Goal: Transaction & Acquisition: Purchase product/service

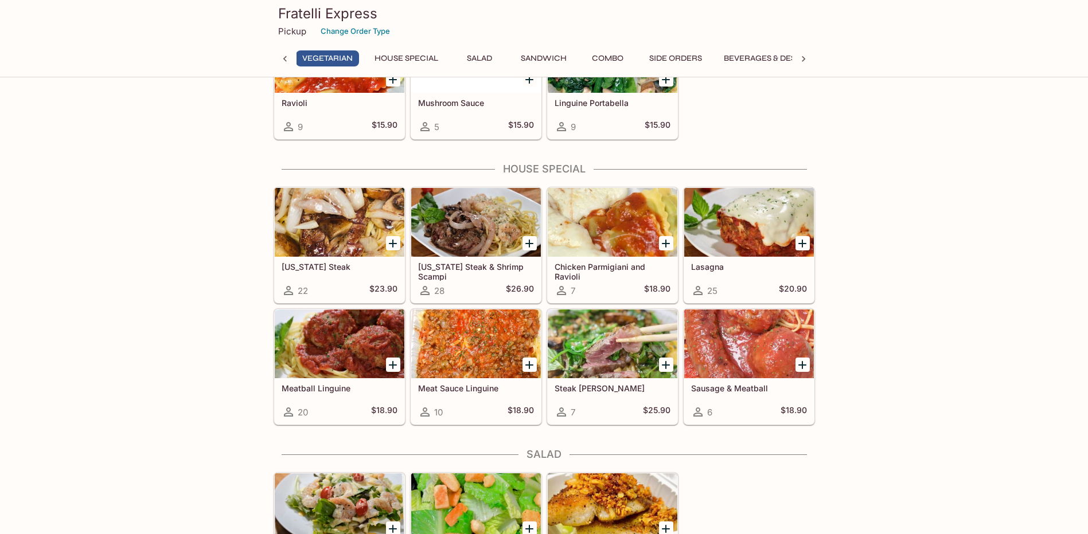
click at [335, 272] on div "[US_STATE] Steak 22 $23.90" at bounding box center [340, 280] width 130 height 46
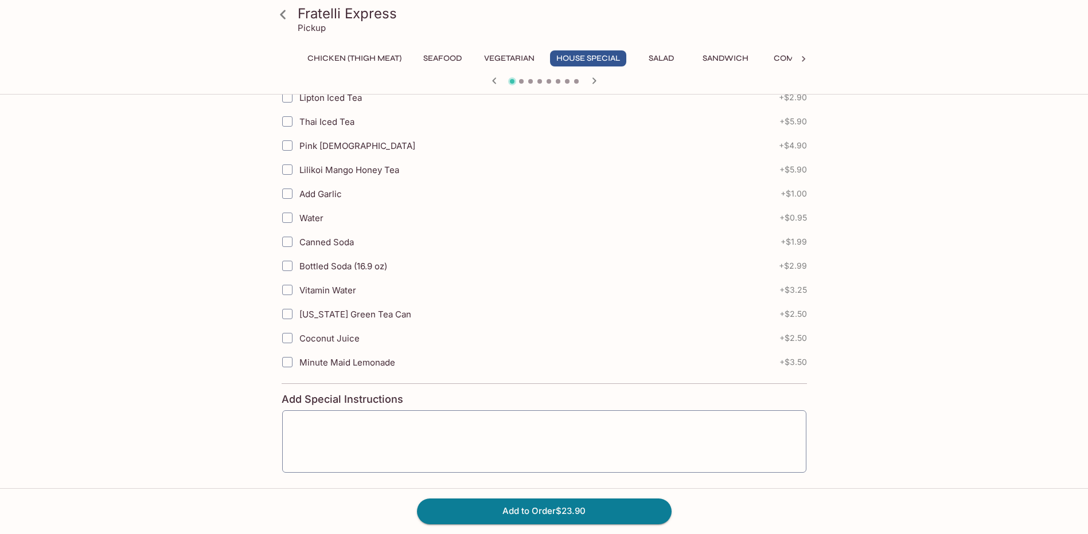
scroll to position [838, 0]
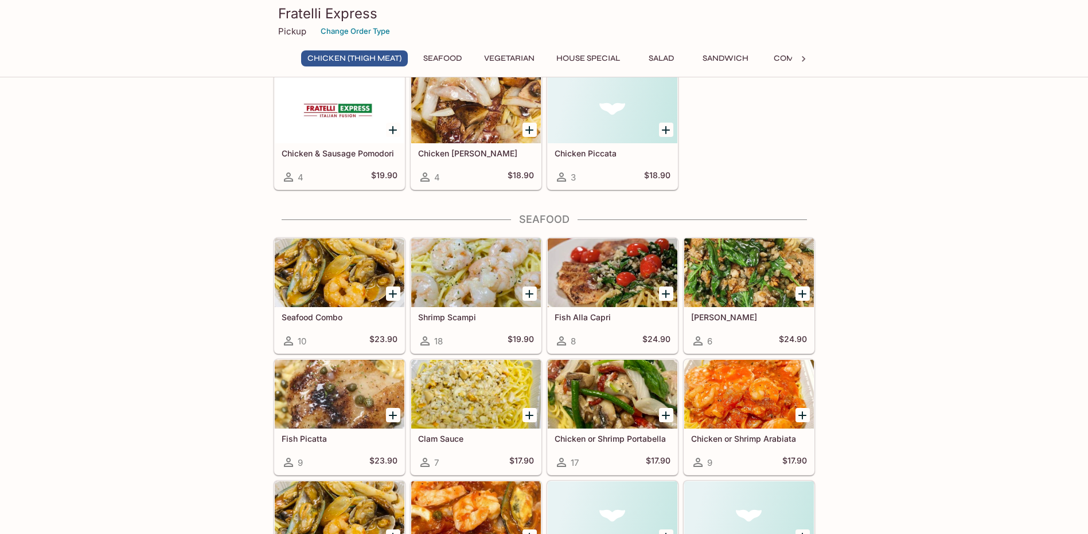
scroll to position [469, 0]
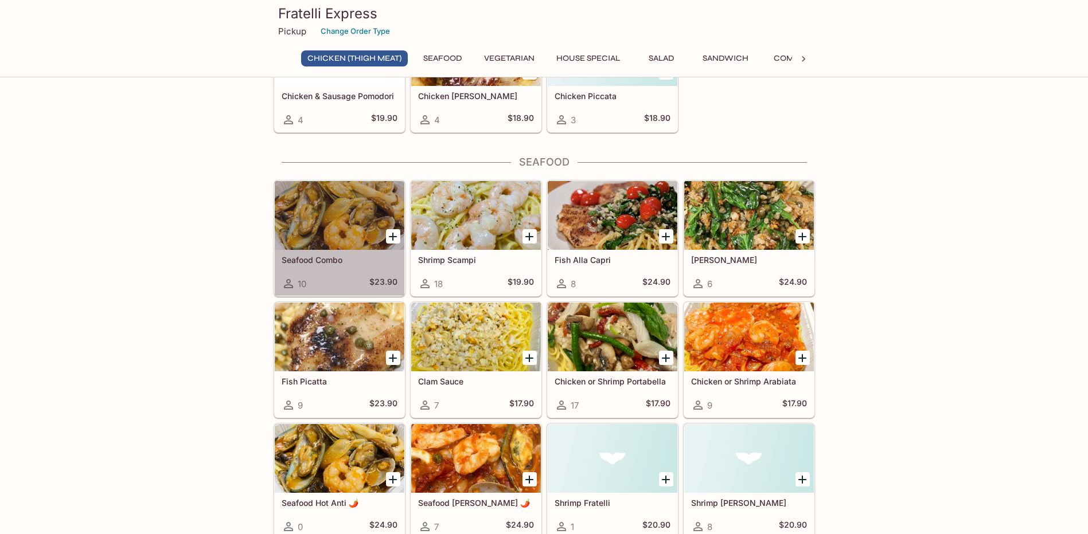
click at [324, 234] on div at bounding box center [340, 215] width 130 height 69
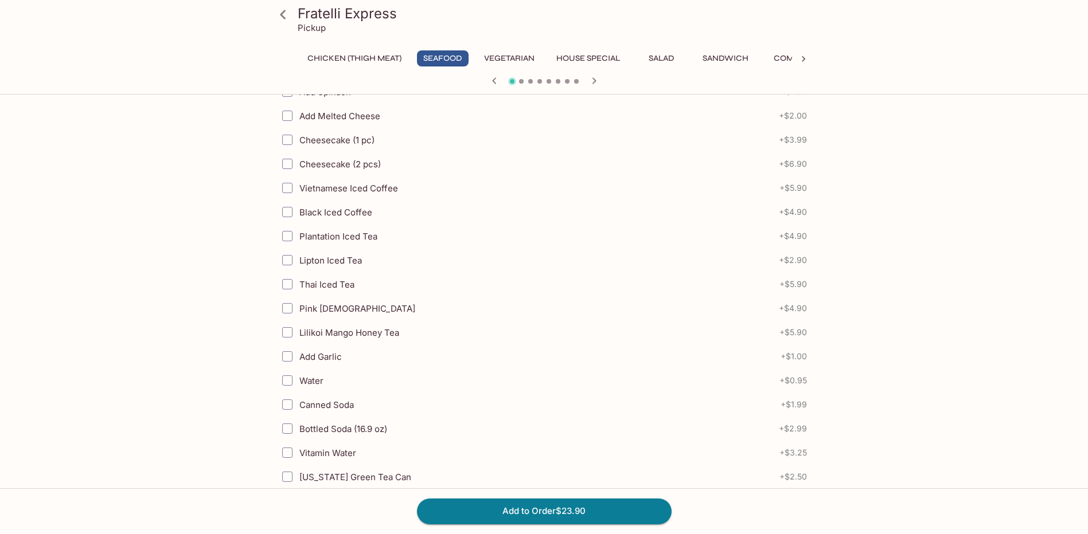
scroll to position [668, 0]
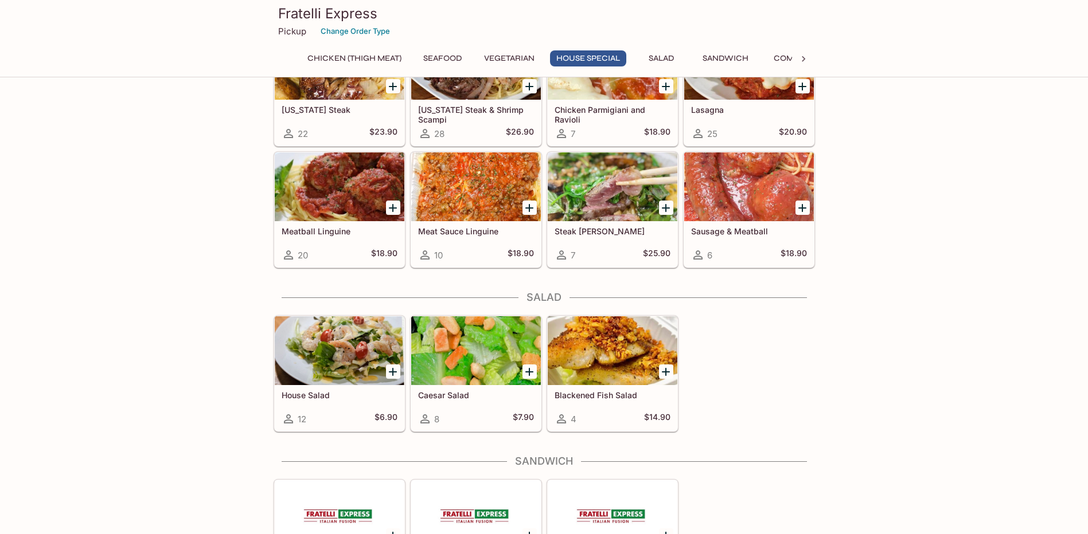
scroll to position [1319, 0]
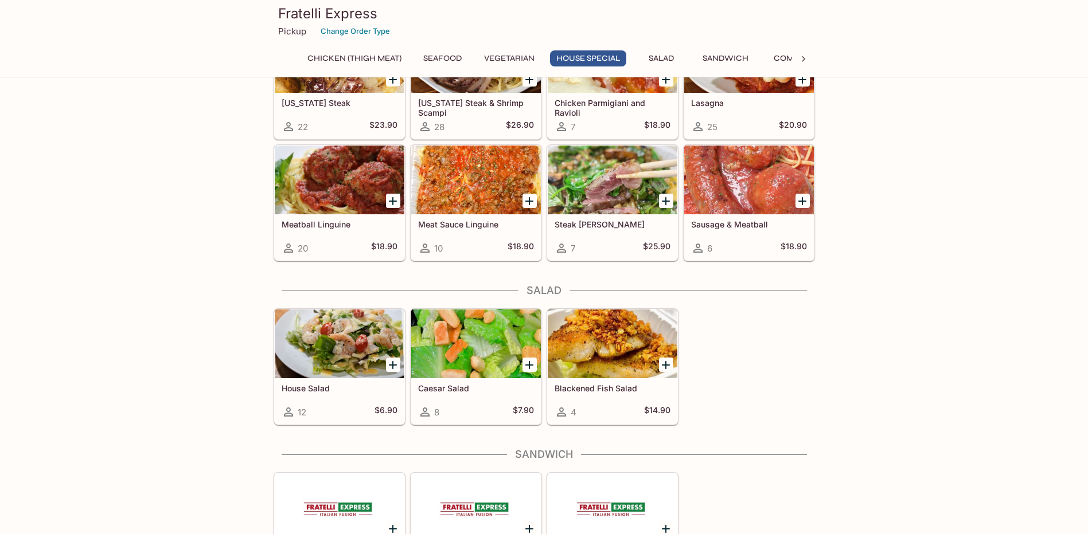
click at [995, 253] on div "Chicken (Thigh Meat) Chicken Fratelli 19 $18.90 Chicken Pomodori 5 $17.90 Chick…" at bounding box center [544, 233] width 1088 height 2912
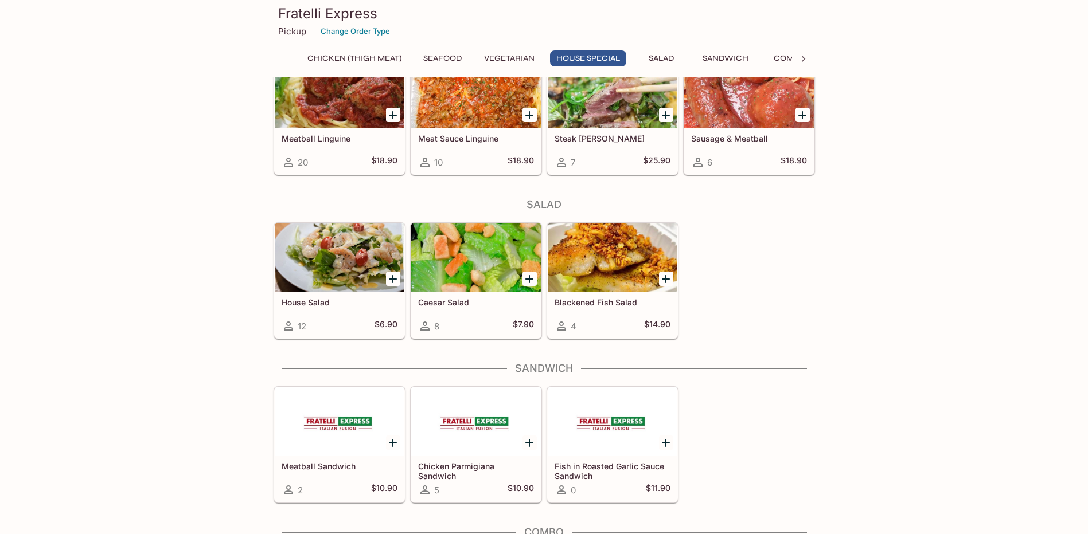
scroll to position [1434, 0]
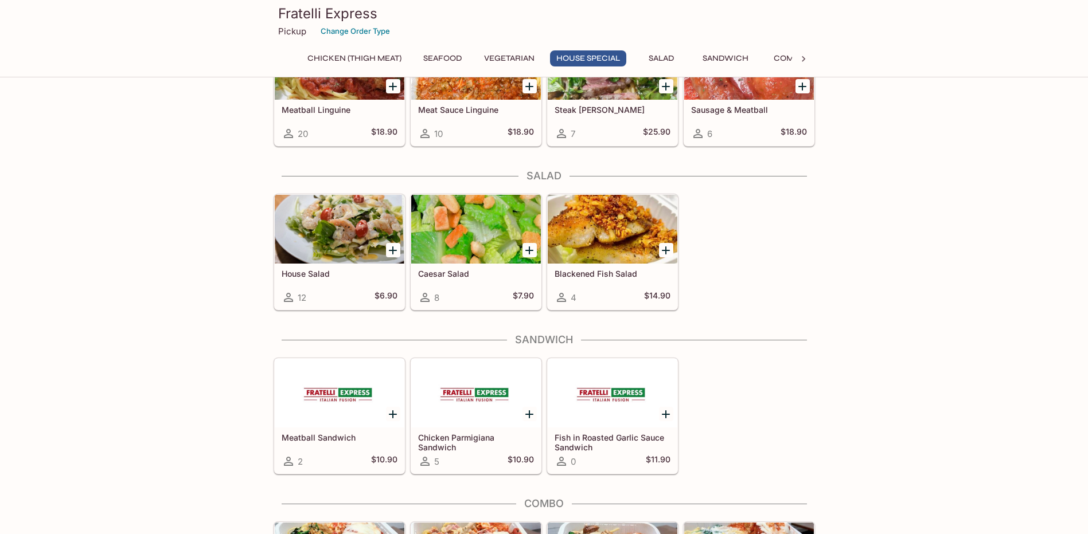
click at [929, 236] on div "Chicken (Thigh Meat) Chicken Fratelli 19 $18.90 Chicken Pomodori 5 $17.90 Chick…" at bounding box center [544, 119] width 1088 height 2912
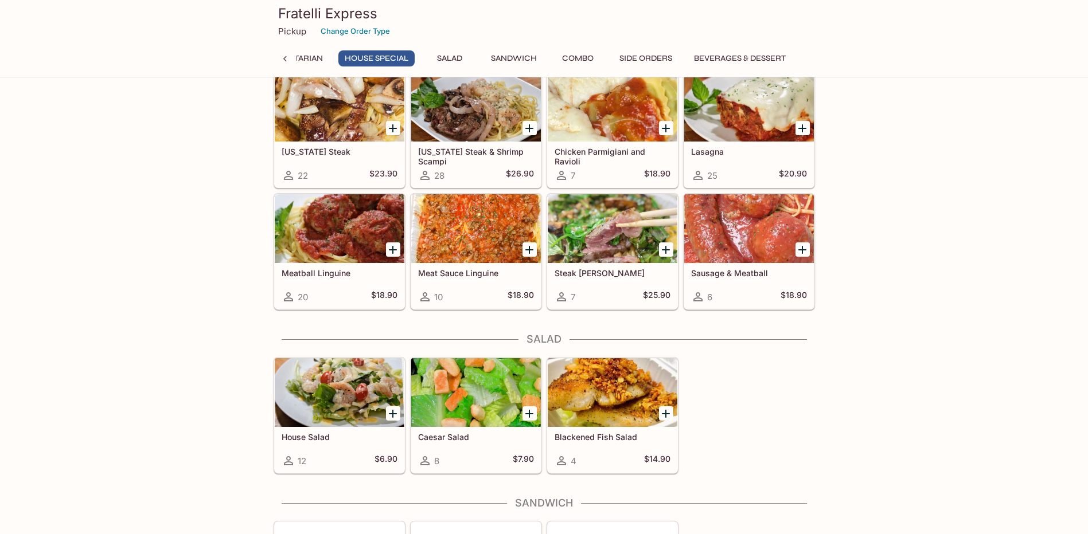
scroll to position [1270, 0]
click at [961, 360] on div "Chicken (Thigh Meat) Chicken Fratelli 19 $18.90 Chicken Pomodori 5 $17.90 Chick…" at bounding box center [544, 283] width 1088 height 2912
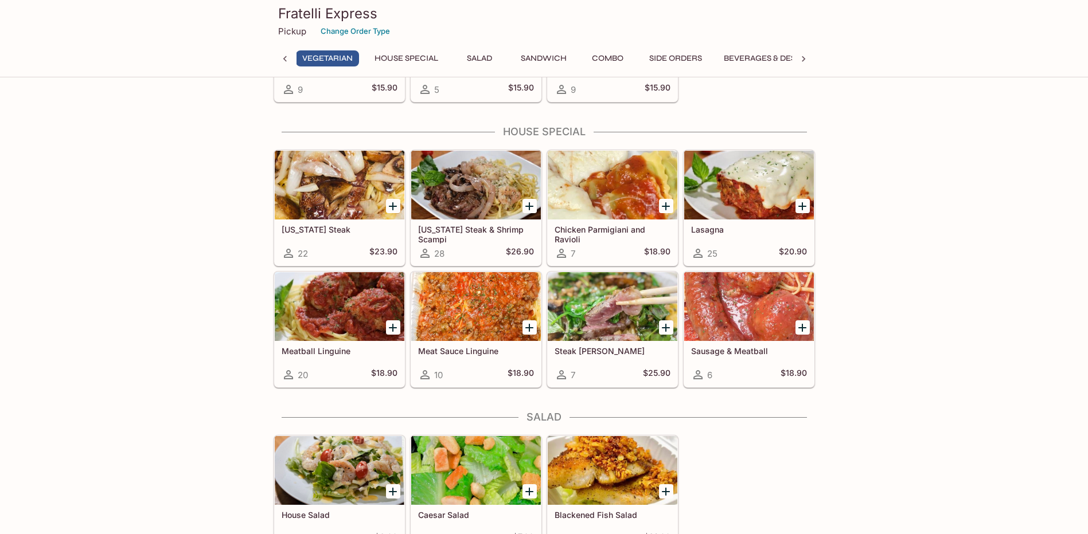
scroll to position [1212, 0]
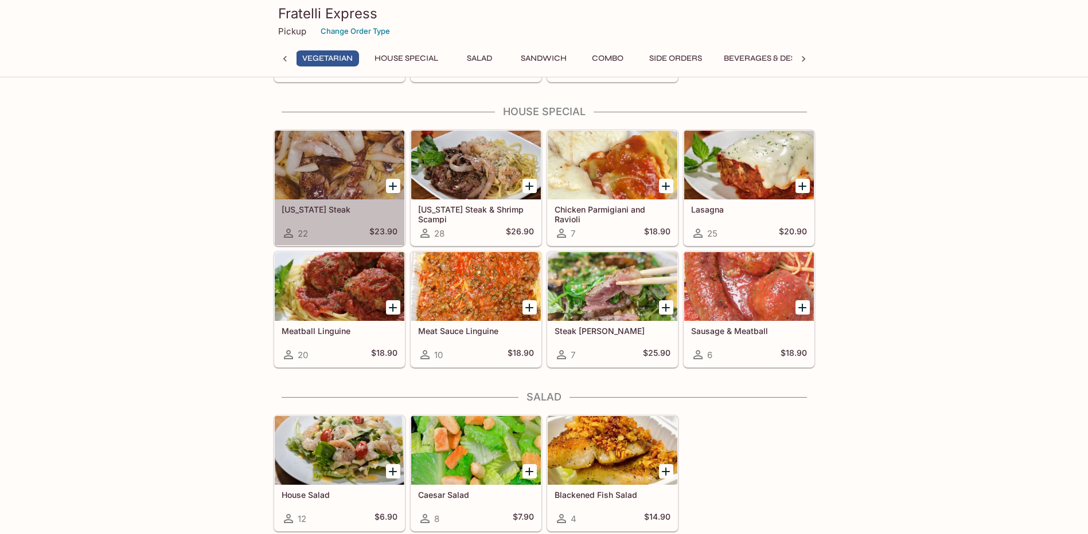
click at [319, 178] on div at bounding box center [340, 165] width 130 height 69
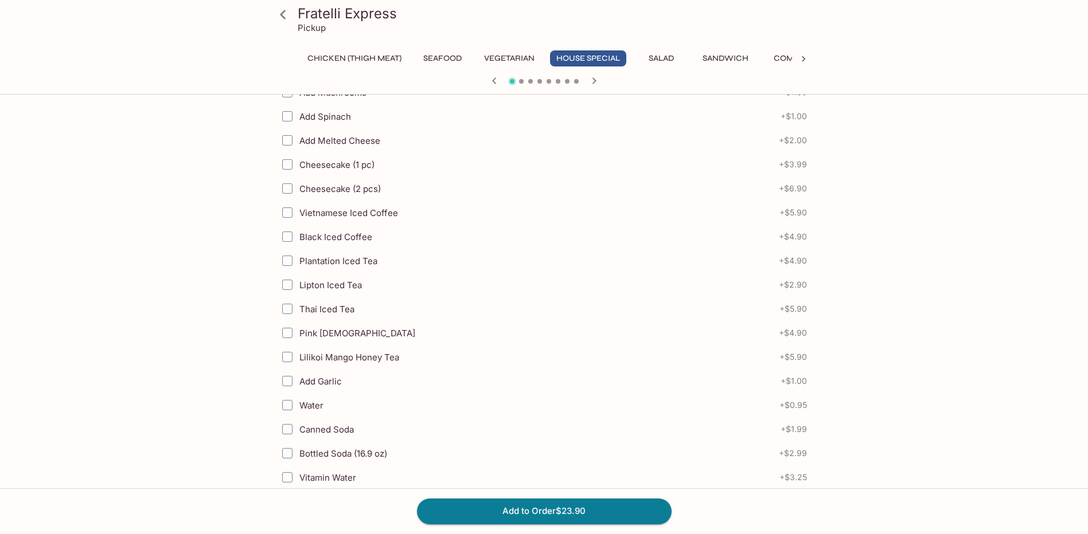
scroll to position [551, 0]
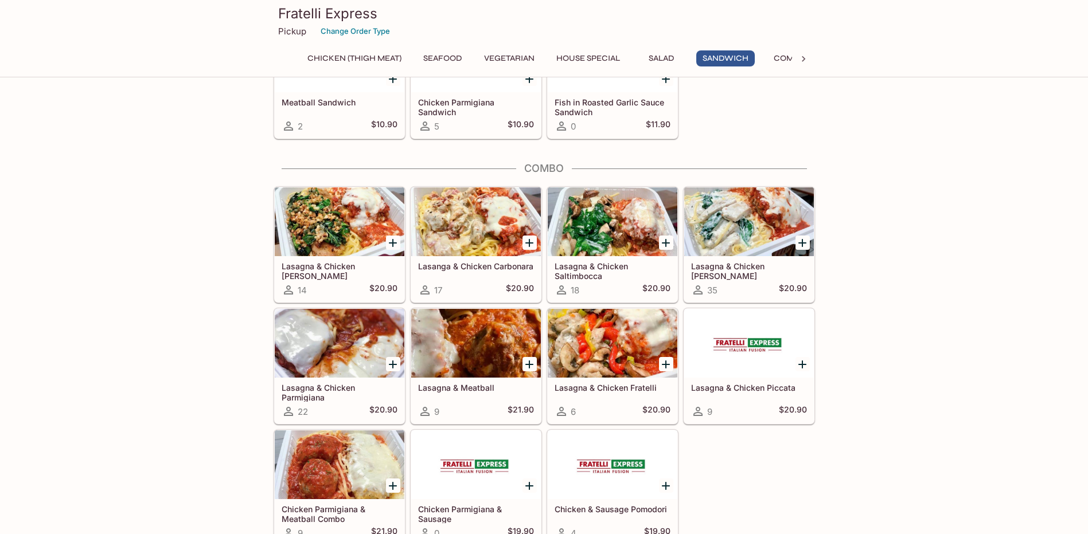
scroll to position [1778, 0]
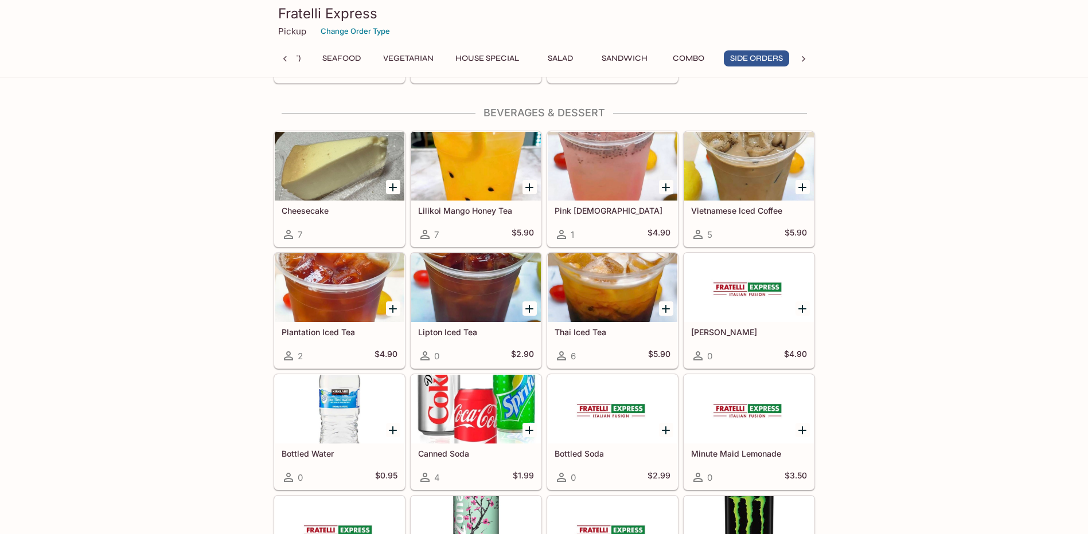
scroll to position [2466, 0]
